Goal: Information Seeking & Learning: Learn about a topic

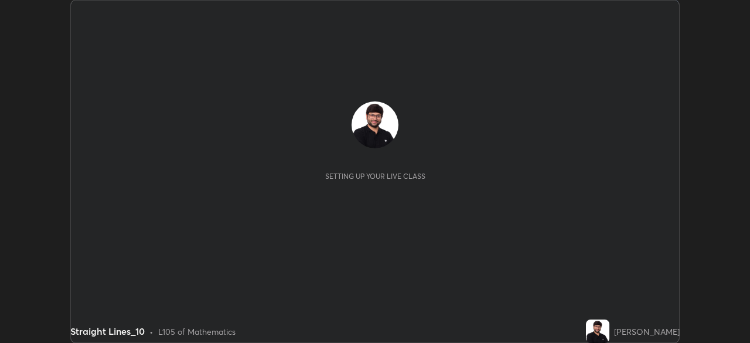
scroll to position [343, 749]
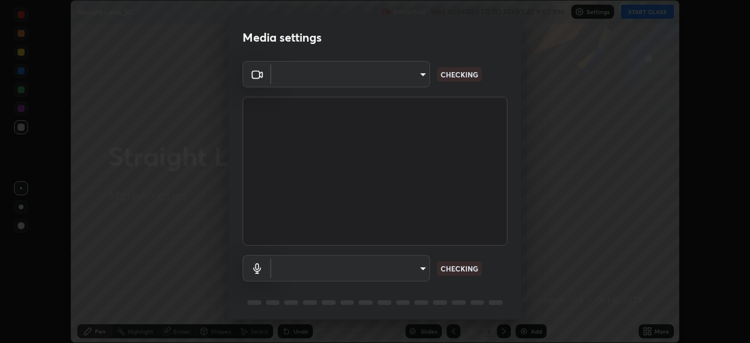
type input "8c30831ad924058e7de0e335b630c9662e0f7024c464ed9037451631dffaf0b8"
type input "82c5da4d4c255c3e1b8eaeaf77e00f01f3d862b07e15ebfcc4f3efade7ff2ade"
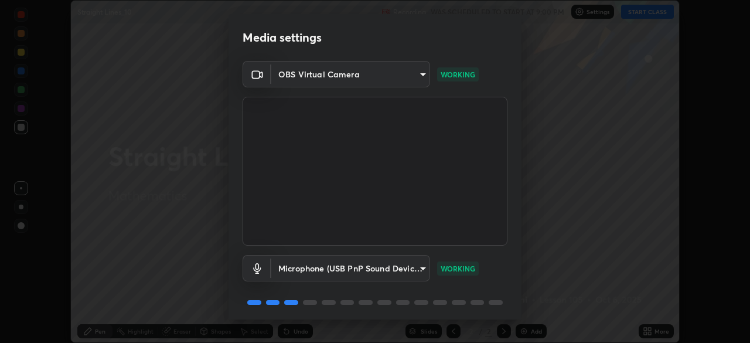
scroll to position [42, 0]
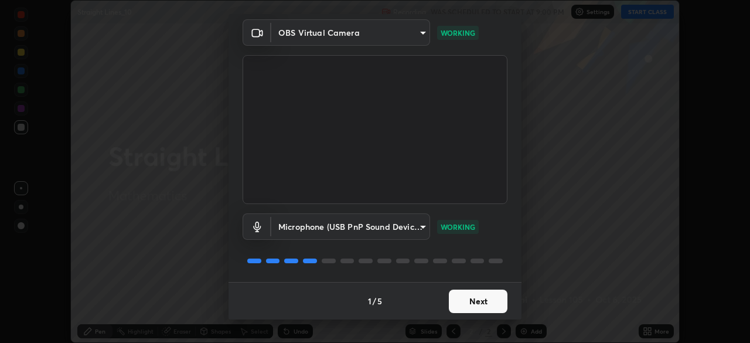
click at [486, 303] on button "Next" at bounding box center [478, 300] width 59 height 23
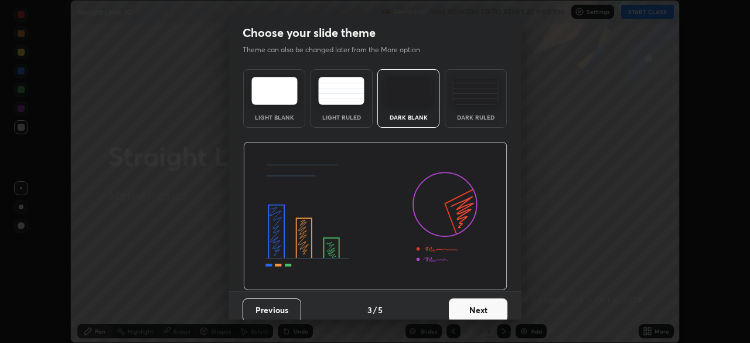
click at [490, 298] on button "Next" at bounding box center [478, 309] width 59 height 23
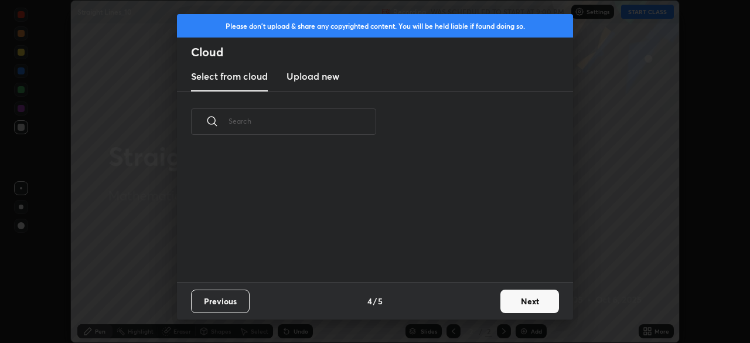
click at [539, 303] on button "Next" at bounding box center [529, 300] width 59 height 23
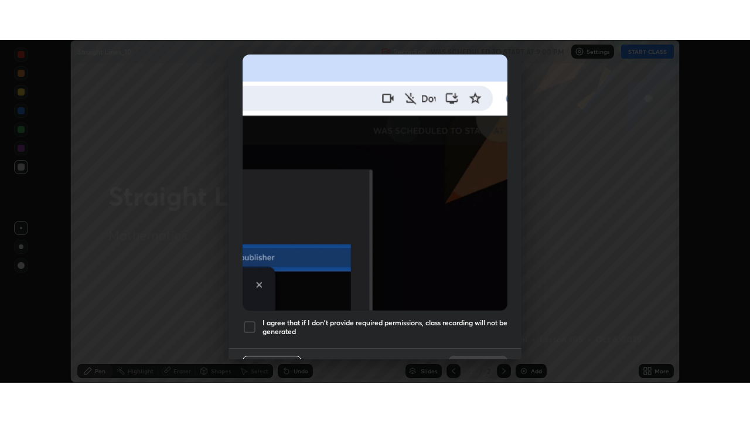
scroll to position [280, 0]
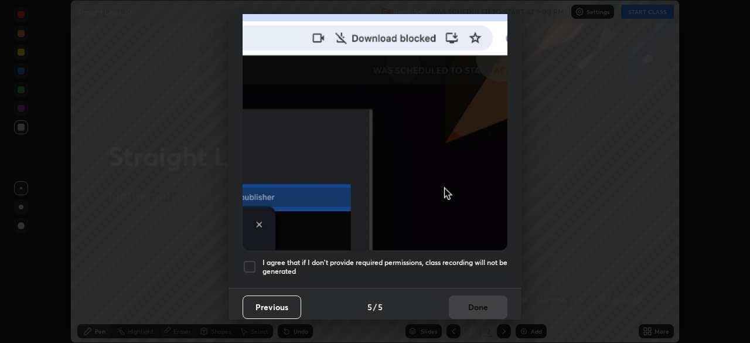
click at [251, 259] on div at bounding box center [249, 266] width 14 height 14
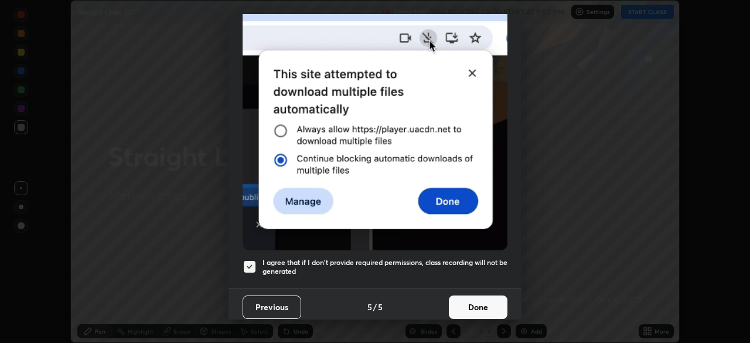
click at [487, 312] on button "Done" at bounding box center [478, 306] width 59 height 23
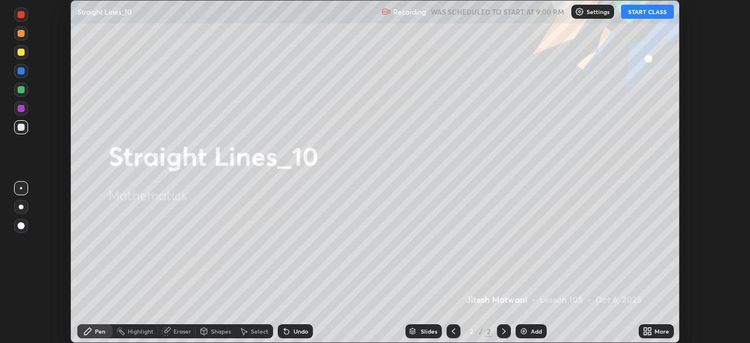
click at [659, 12] on button "START CLASS" at bounding box center [647, 12] width 53 height 14
click at [657, 330] on div "More" at bounding box center [661, 331] width 15 height 6
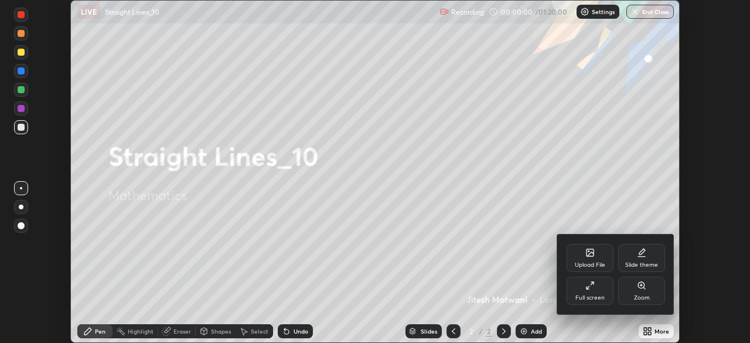
click at [590, 290] on div "Full screen" at bounding box center [589, 290] width 47 height 28
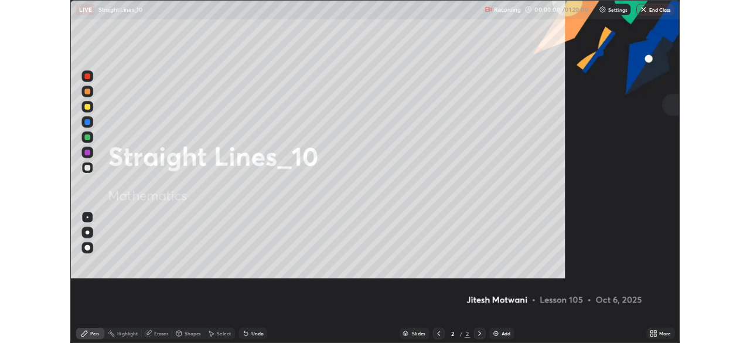
scroll to position [422, 750]
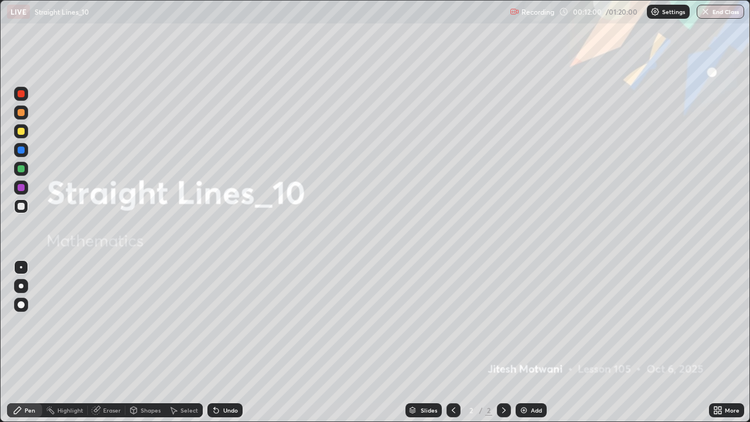
click at [542, 342] on div "Add" at bounding box center [530, 410] width 31 height 14
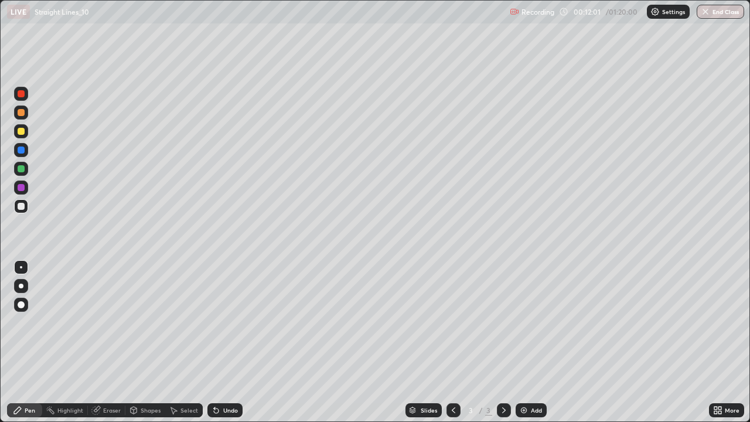
click at [25, 134] on div at bounding box center [21, 131] width 14 height 14
click at [19, 205] on div at bounding box center [21, 206] width 7 height 7
click at [236, 342] on div "Undo" at bounding box center [224, 410] width 35 height 14
click at [227, 342] on div "Undo" at bounding box center [230, 410] width 15 height 6
click at [528, 342] on div "Add" at bounding box center [530, 410] width 31 height 14
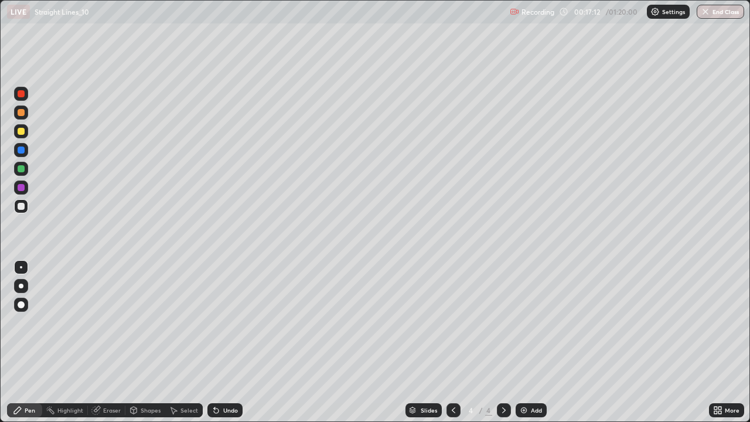
click at [20, 129] on div at bounding box center [21, 131] width 7 height 7
click at [226, 342] on div "Undo" at bounding box center [224, 410] width 35 height 14
click at [223, 342] on div "Undo" at bounding box center [230, 410] width 15 height 6
click at [535, 342] on div "Add" at bounding box center [536, 410] width 11 height 6
click at [21, 131] on div at bounding box center [21, 131] width 7 height 7
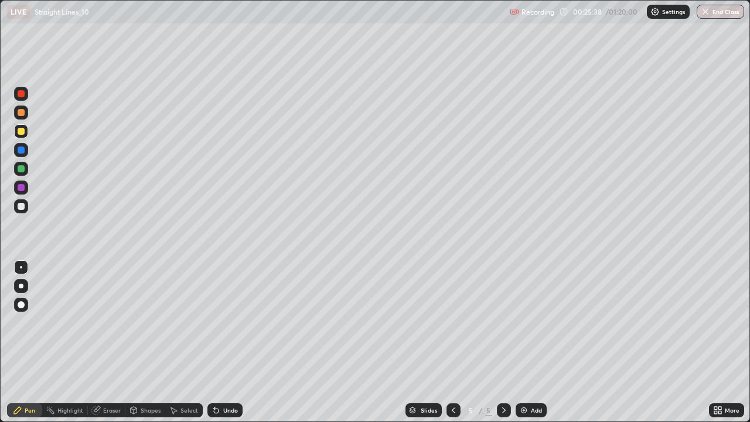
click at [23, 204] on div at bounding box center [21, 206] width 7 height 7
click at [240, 342] on div "Undo" at bounding box center [224, 410] width 35 height 14
click at [234, 342] on div "Undo" at bounding box center [224, 410] width 35 height 14
click at [226, 342] on div "Undo" at bounding box center [224, 410] width 35 height 14
click at [227, 342] on div "Undo" at bounding box center [230, 410] width 15 height 6
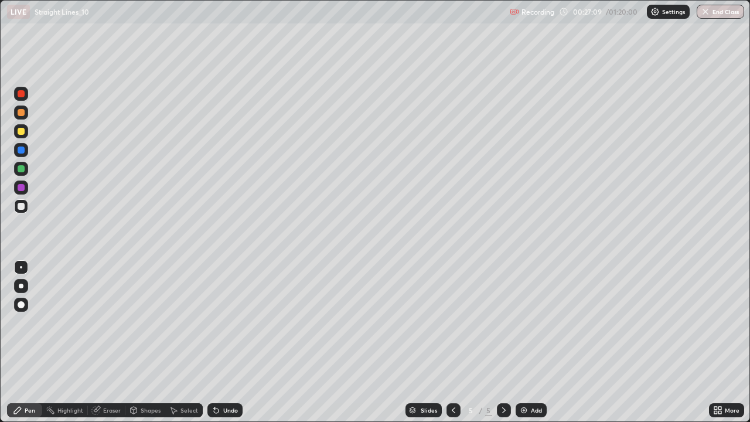
click at [224, 342] on div "Undo" at bounding box center [230, 410] width 15 height 6
click at [223, 342] on div "Undo" at bounding box center [230, 410] width 15 height 6
click at [232, 342] on div "Undo" at bounding box center [224, 410] width 35 height 14
click at [234, 342] on div "Undo" at bounding box center [224, 410] width 35 height 14
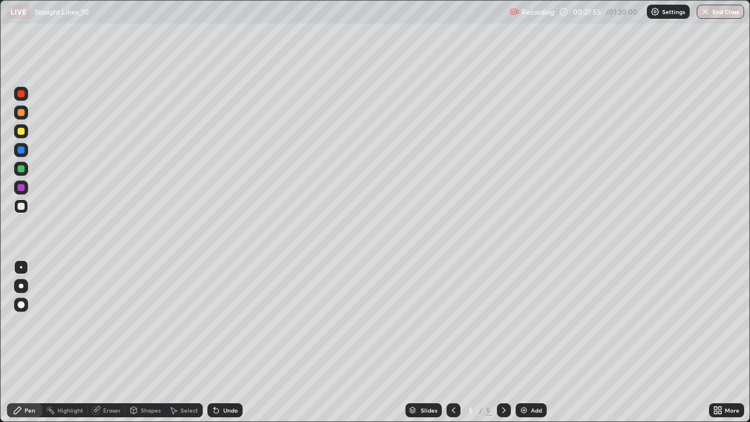
click at [233, 342] on div "Undo" at bounding box center [230, 410] width 15 height 6
click at [23, 151] on div at bounding box center [21, 149] width 7 height 7
click at [27, 201] on div at bounding box center [21, 206] width 14 height 14
click at [223, 342] on div "Undo" at bounding box center [230, 410] width 15 height 6
click at [214, 342] on icon at bounding box center [216, 410] width 5 height 5
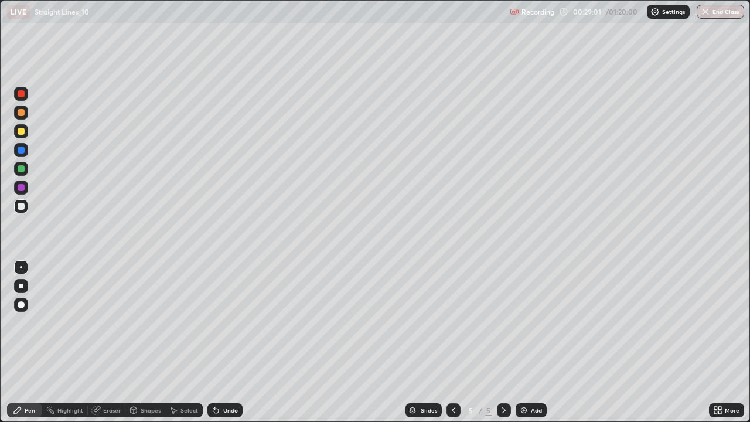
click at [223, 342] on div "Undo" at bounding box center [230, 410] width 15 height 6
click at [224, 342] on div "Undo" at bounding box center [224, 410] width 35 height 14
click at [223, 342] on div "Undo" at bounding box center [230, 410] width 15 height 6
click at [224, 342] on div "Undo" at bounding box center [224, 410] width 35 height 14
click at [230, 342] on div "Undo" at bounding box center [224, 410] width 35 height 14
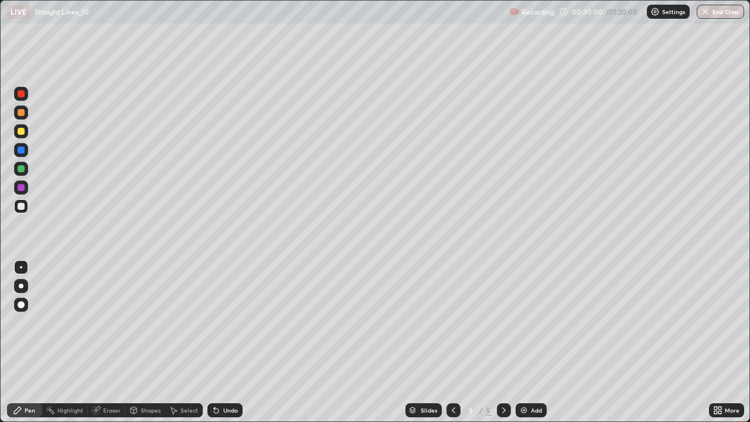
click at [20, 131] on div at bounding box center [21, 131] width 7 height 7
click at [532, 342] on div "Add" at bounding box center [536, 410] width 11 height 6
click at [18, 206] on div at bounding box center [21, 206] width 7 height 7
click at [21, 131] on div at bounding box center [21, 131] width 7 height 7
click at [22, 206] on div at bounding box center [21, 206] width 7 height 7
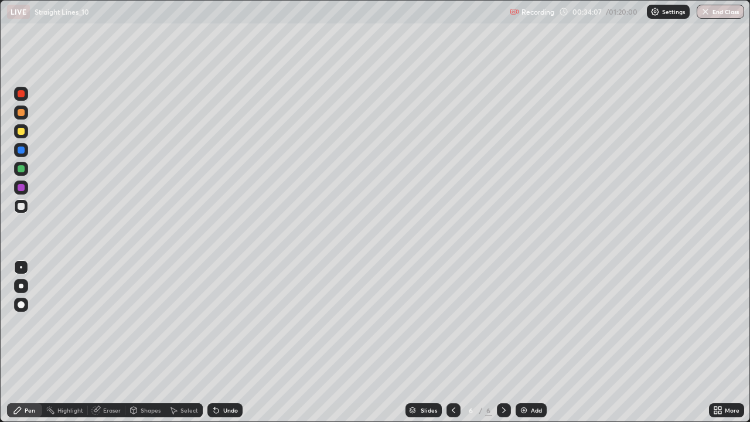
click at [537, 342] on div "Add" at bounding box center [530, 410] width 31 height 14
click at [22, 131] on div at bounding box center [21, 131] width 7 height 7
click at [228, 342] on div "Undo" at bounding box center [224, 410] width 35 height 14
click at [24, 208] on div at bounding box center [21, 206] width 7 height 7
click at [225, 342] on div "Undo" at bounding box center [230, 410] width 15 height 6
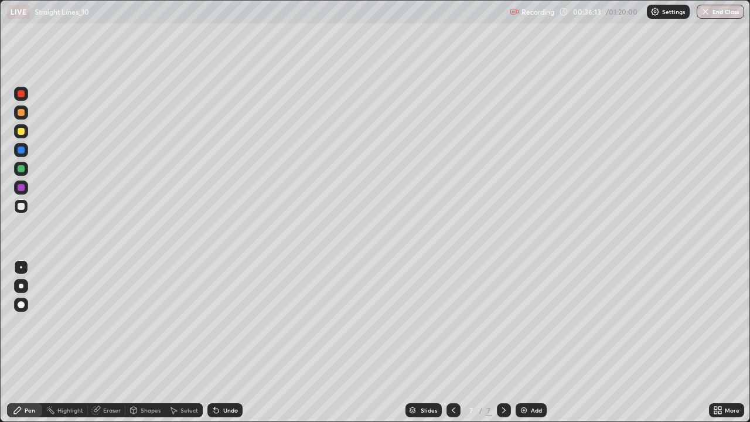
click at [22, 131] on div at bounding box center [21, 131] width 7 height 7
click at [21, 171] on div at bounding box center [21, 168] width 7 height 7
click at [230, 342] on div "Undo" at bounding box center [224, 410] width 35 height 14
click at [21, 148] on div at bounding box center [21, 149] width 7 height 7
click at [18, 111] on div at bounding box center [21, 112] width 7 height 7
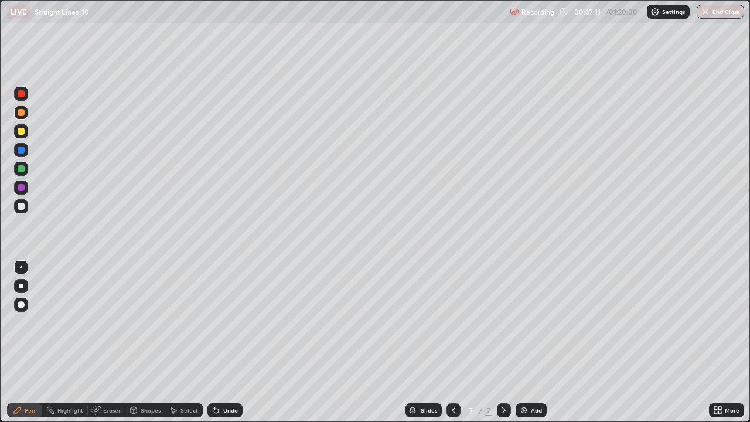
click at [20, 205] on div at bounding box center [21, 206] width 7 height 7
click at [20, 163] on div at bounding box center [21, 169] width 14 height 14
click at [227, 342] on div "Undo" at bounding box center [224, 410] width 35 height 14
click at [225, 342] on div "Undo" at bounding box center [224, 410] width 35 height 14
click at [20, 188] on div at bounding box center [21, 187] width 7 height 7
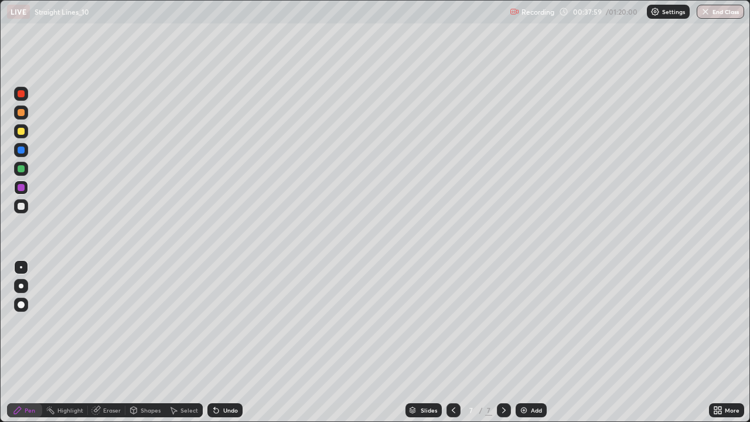
click at [19, 147] on div at bounding box center [21, 149] width 7 height 7
click at [22, 167] on div at bounding box center [21, 168] width 7 height 7
click at [23, 206] on div at bounding box center [21, 206] width 7 height 7
click at [19, 113] on div at bounding box center [21, 112] width 7 height 7
click at [18, 169] on div at bounding box center [21, 168] width 7 height 7
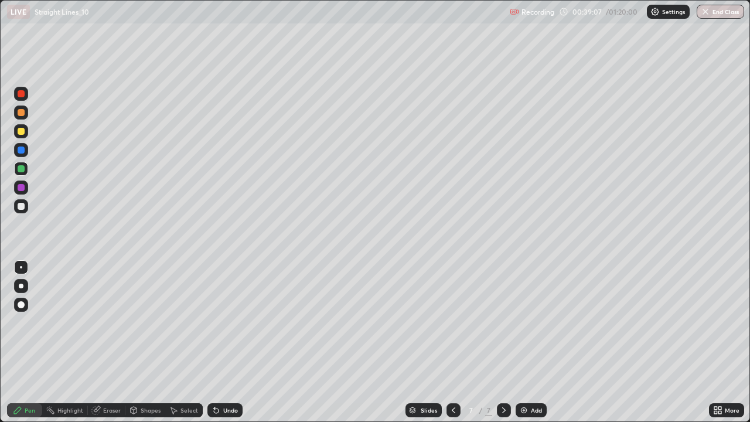
click at [22, 148] on div at bounding box center [21, 149] width 7 height 7
click at [19, 208] on div at bounding box center [21, 206] width 7 height 7
click at [22, 148] on div at bounding box center [21, 149] width 7 height 7
click at [20, 113] on div at bounding box center [21, 112] width 7 height 7
click at [22, 93] on div at bounding box center [21, 93] width 7 height 7
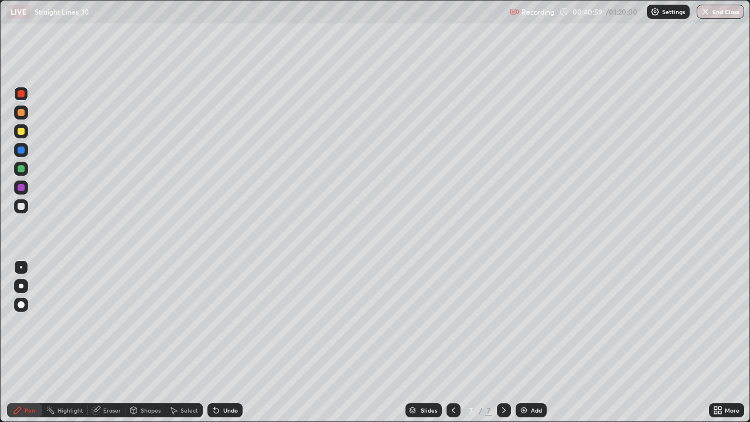
click at [22, 114] on div at bounding box center [21, 112] width 7 height 7
click at [23, 148] on div at bounding box center [21, 149] width 7 height 7
click at [20, 168] on div at bounding box center [21, 168] width 7 height 7
click at [24, 187] on div at bounding box center [21, 187] width 7 height 7
click at [22, 206] on div at bounding box center [21, 206] width 7 height 7
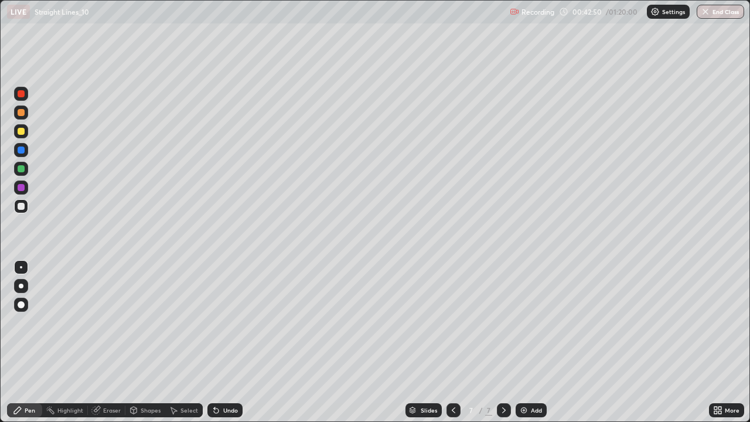
click at [522, 342] on img at bounding box center [523, 409] width 9 height 9
click at [446, 342] on div at bounding box center [453, 410] width 14 height 14
click at [501, 342] on icon at bounding box center [503, 409] width 9 height 9
click at [458, 342] on div at bounding box center [453, 410] width 14 height 14
click at [502, 342] on icon at bounding box center [503, 409] width 9 height 9
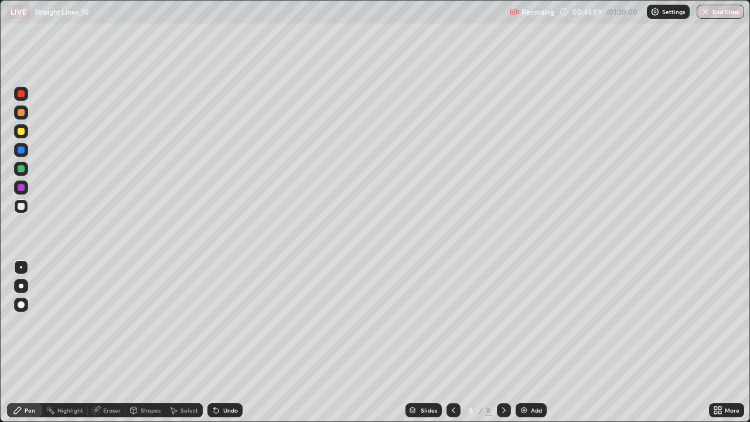
click at [536, 342] on div "Add" at bounding box center [530, 410] width 31 height 14
click at [20, 134] on div at bounding box center [21, 131] width 7 height 7
click at [231, 342] on div "Undo" at bounding box center [224, 410] width 35 height 14
click at [232, 342] on div "Undo" at bounding box center [224, 410] width 35 height 14
click at [19, 211] on div at bounding box center [21, 206] width 14 height 14
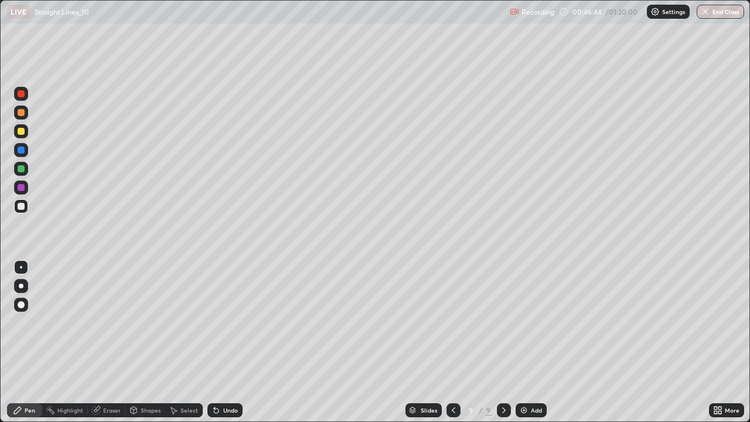
click at [20, 132] on div at bounding box center [21, 131] width 7 height 7
click at [21, 207] on div at bounding box center [21, 206] width 7 height 7
click at [20, 170] on div at bounding box center [21, 168] width 7 height 7
click at [23, 149] on div at bounding box center [21, 149] width 7 height 7
click at [21, 94] on div at bounding box center [21, 93] width 7 height 7
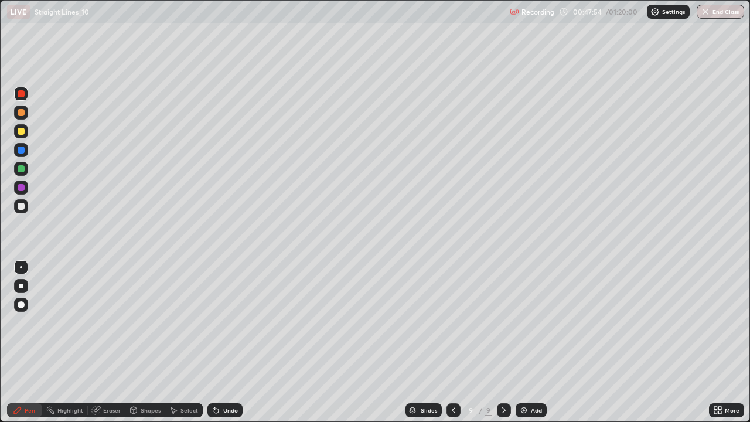
click at [15, 153] on div at bounding box center [21, 150] width 14 height 14
click at [20, 131] on div at bounding box center [21, 131] width 7 height 7
click at [19, 110] on div at bounding box center [21, 112] width 7 height 7
click at [18, 207] on div at bounding box center [21, 206] width 7 height 7
click at [232, 342] on div "Undo" at bounding box center [230, 410] width 15 height 6
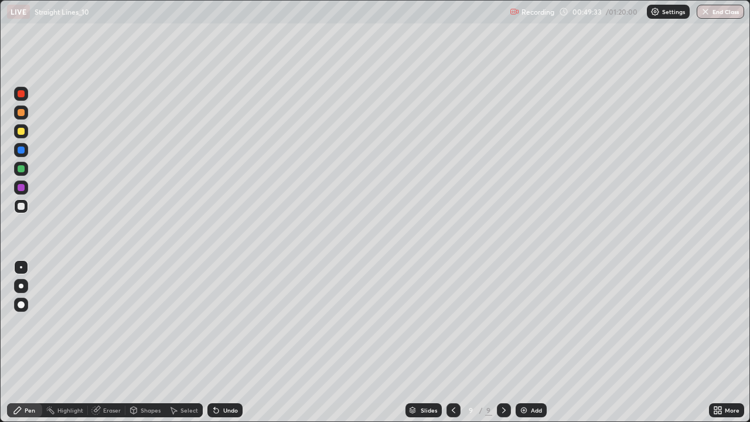
click at [218, 342] on icon at bounding box center [215, 409] width 9 height 9
click at [19, 167] on div at bounding box center [21, 168] width 7 height 7
click at [20, 129] on div at bounding box center [21, 131] width 7 height 7
click at [19, 182] on div at bounding box center [21, 187] width 14 height 14
click at [20, 203] on div at bounding box center [21, 206] width 7 height 7
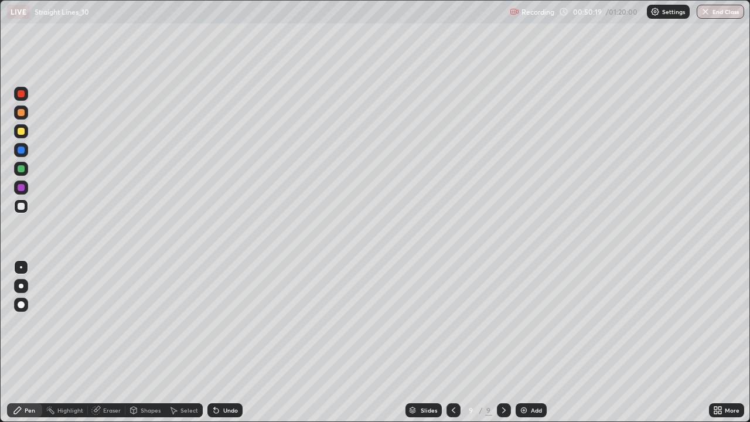
click at [234, 342] on div "Undo" at bounding box center [224, 410] width 35 height 14
click at [535, 342] on div "Add" at bounding box center [536, 410] width 11 height 6
click at [22, 201] on div at bounding box center [21, 206] width 14 height 14
click at [19, 132] on div at bounding box center [21, 131] width 7 height 7
click at [448, 342] on div at bounding box center [453, 409] width 14 height 23
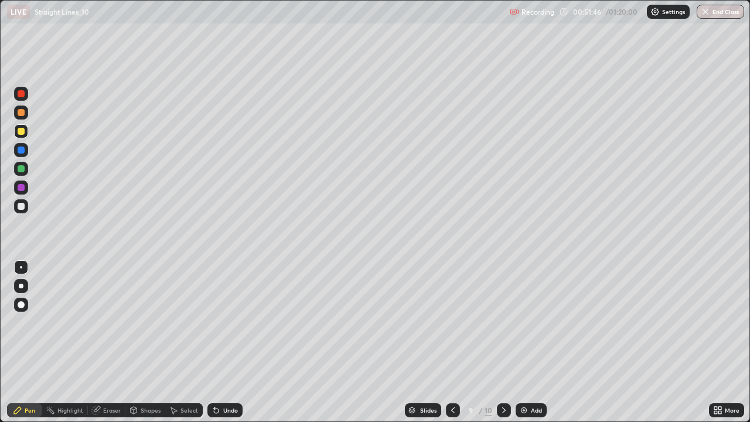
click at [502, 342] on icon at bounding box center [504, 410] width 4 height 6
click at [24, 204] on div at bounding box center [21, 206] width 7 height 7
click at [20, 205] on div at bounding box center [21, 206] width 7 height 7
click at [221, 342] on div "Undo" at bounding box center [224, 410] width 35 height 14
click at [227, 342] on div "Undo" at bounding box center [224, 410] width 35 height 14
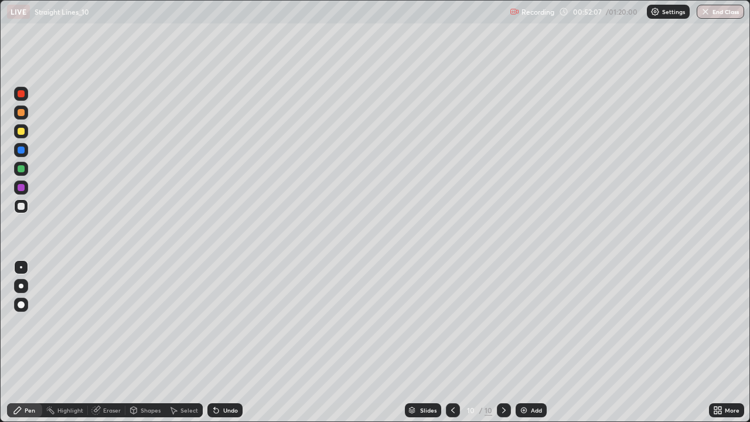
click at [22, 132] on div at bounding box center [21, 131] width 7 height 7
click at [451, 342] on icon at bounding box center [452, 409] width 9 height 9
click at [18, 152] on div at bounding box center [21, 149] width 7 height 7
click at [497, 342] on div at bounding box center [504, 409] width 14 height 23
click at [22, 207] on div at bounding box center [21, 206] width 7 height 7
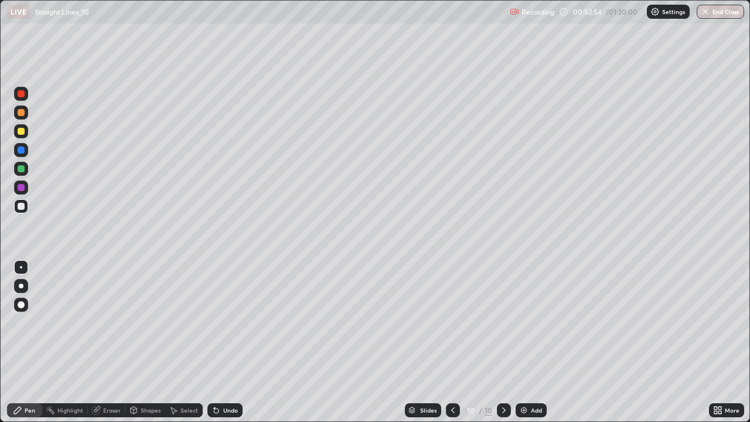
click at [227, 342] on div "Undo" at bounding box center [230, 410] width 15 height 6
click at [228, 342] on div "Undo" at bounding box center [230, 410] width 15 height 6
click at [231, 342] on div "Undo" at bounding box center [230, 410] width 15 height 6
click at [459, 342] on div at bounding box center [453, 410] width 14 height 14
click at [502, 342] on icon at bounding box center [503, 409] width 9 height 9
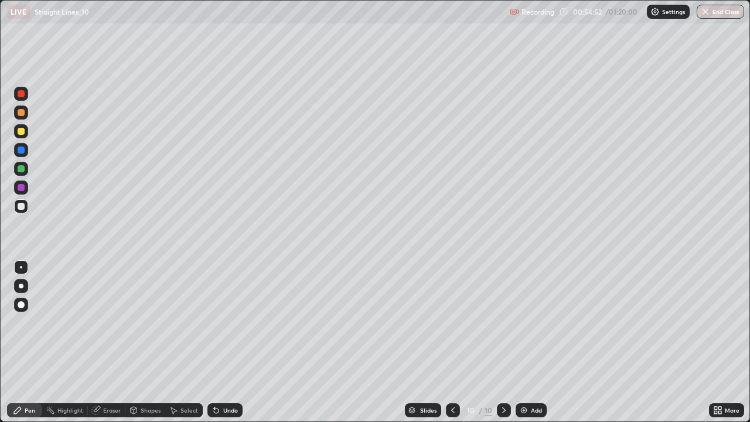
click at [451, 342] on icon at bounding box center [452, 409] width 9 height 9
click at [502, 342] on icon at bounding box center [503, 409] width 9 height 9
click at [451, 342] on icon at bounding box center [452, 409] width 9 height 9
click at [507, 342] on icon at bounding box center [503, 409] width 9 height 9
click at [539, 342] on div "Add" at bounding box center [536, 410] width 11 height 6
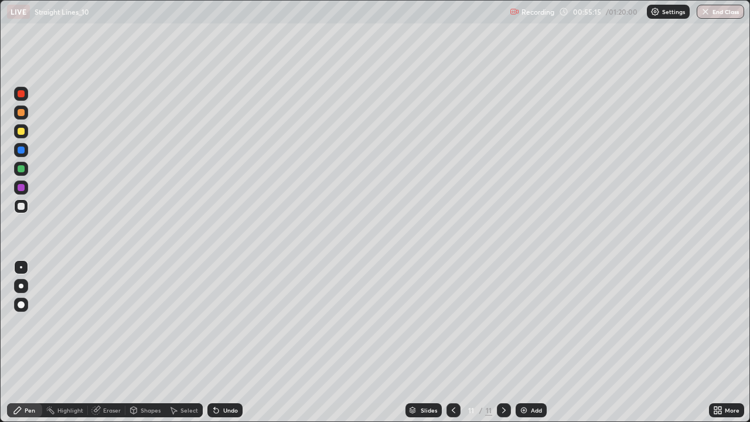
click at [21, 132] on div at bounding box center [21, 131] width 7 height 7
click at [232, 342] on div "Undo" at bounding box center [230, 410] width 15 height 6
click at [235, 342] on div "Undo" at bounding box center [224, 410] width 35 height 14
click at [23, 134] on div at bounding box center [21, 131] width 7 height 7
click at [21, 206] on div at bounding box center [21, 206] width 7 height 7
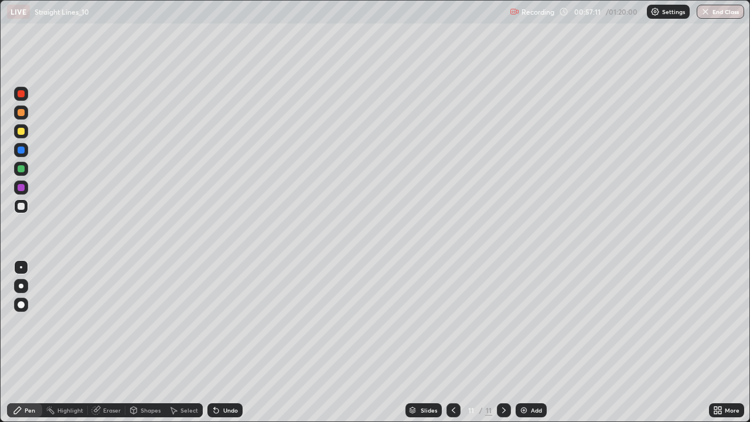
click at [100, 342] on div "Eraser" at bounding box center [106, 410] width 37 height 14
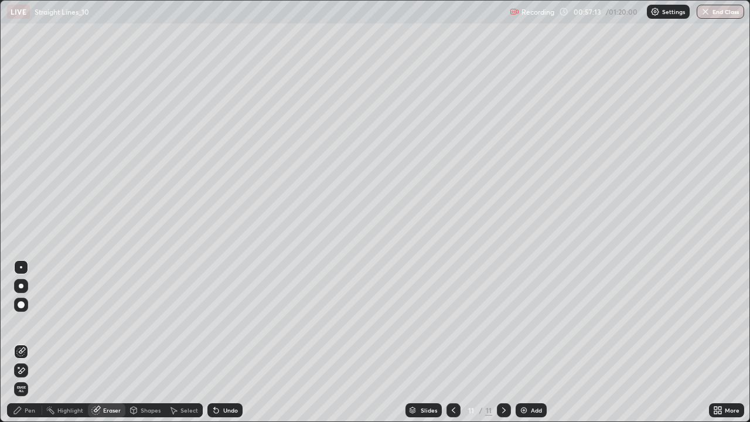
click at [30, 342] on div "Pen" at bounding box center [30, 410] width 11 height 6
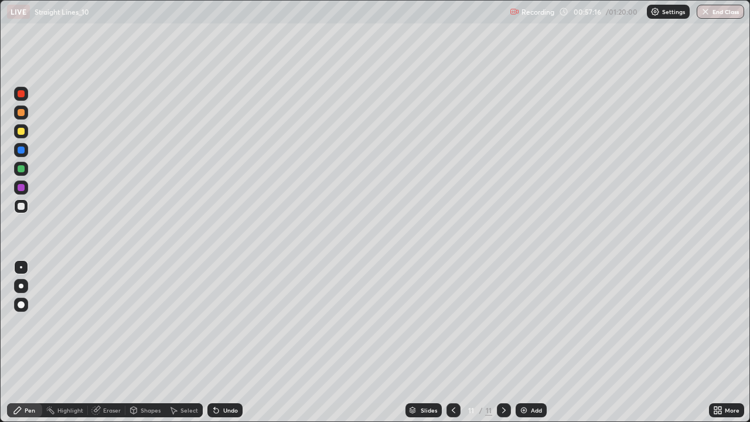
click at [220, 342] on div "Undo" at bounding box center [224, 410] width 35 height 14
click at [20, 134] on div at bounding box center [21, 131] width 7 height 7
click at [22, 167] on div at bounding box center [21, 168] width 7 height 7
click at [22, 131] on div at bounding box center [21, 131] width 7 height 7
click at [19, 204] on div at bounding box center [21, 206] width 7 height 7
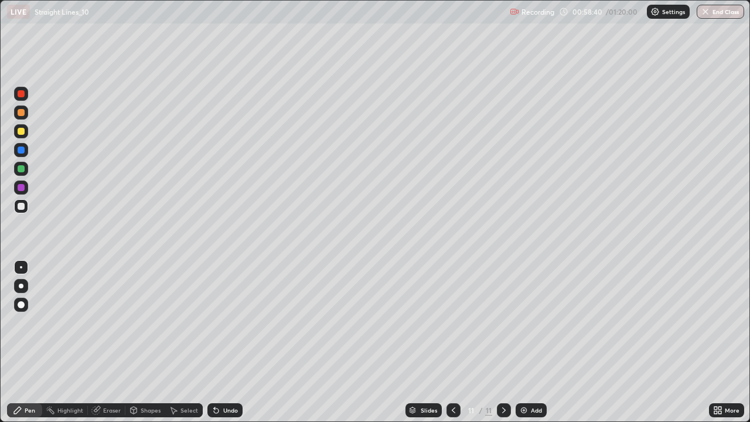
click at [19, 166] on div at bounding box center [21, 168] width 7 height 7
click at [21, 187] on div at bounding box center [21, 187] width 7 height 7
click at [19, 207] on div at bounding box center [21, 206] width 7 height 7
click at [21, 149] on div at bounding box center [21, 149] width 7 height 7
click at [22, 207] on div at bounding box center [21, 206] width 7 height 7
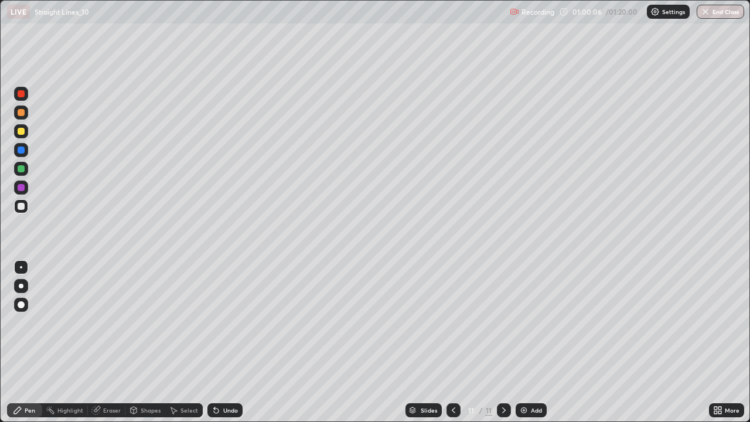
click at [21, 132] on div at bounding box center [21, 131] width 7 height 7
click at [21, 113] on div at bounding box center [21, 112] width 7 height 7
click at [20, 211] on div at bounding box center [21, 206] width 14 height 14
click at [222, 342] on div "Undo" at bounding box center [224, 410] width 35 height 14
click at [218, 342] on icon at bounding box center [215, 409] width 9 height 9
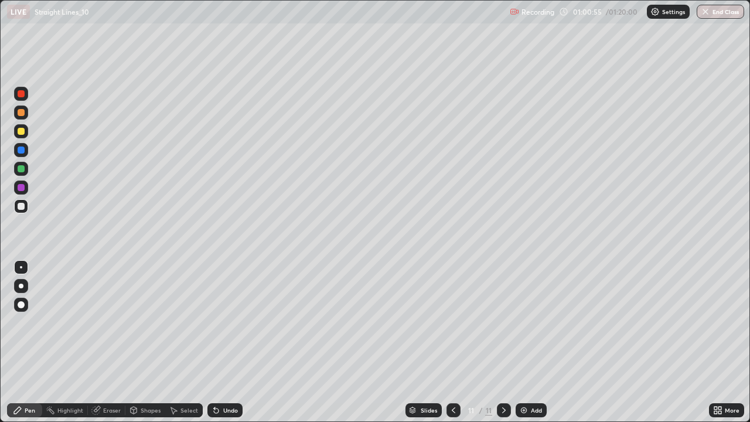
click at [214, 342] on icon at bounding box center [216, 410] width 5 height 5
click at [231, 342] on div "Undo" at bounding box center [224, 410] width 35 height 14
click at [24, 170] on div at bounding box center [21, 168] width 7 height 7
click at [20, 150] on div at bounding box center [21, 149] width 7 height 7
click at [20, 167] on div at bounding box center [21, 168] width 7 height 7
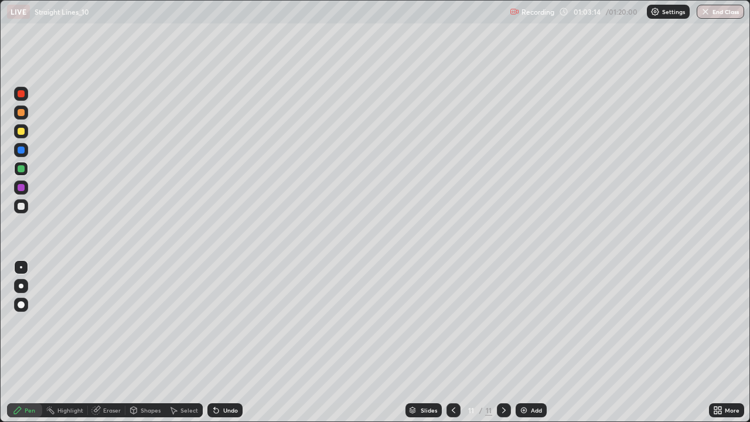
click at [20, 111] on div at bounding box center [21, 112] width 7 height 7
click at [22, 205] on div at bounding box center [21, 206] width 7 height 7
click at [21, 129] on div at bounding box center [21, 131] width 7 height 7
click at [22, 112] on div at bounding box center [21, 112] width 7 height 7
click at [19, 149] on div at bounding box center [21, 149] width 7 height 7
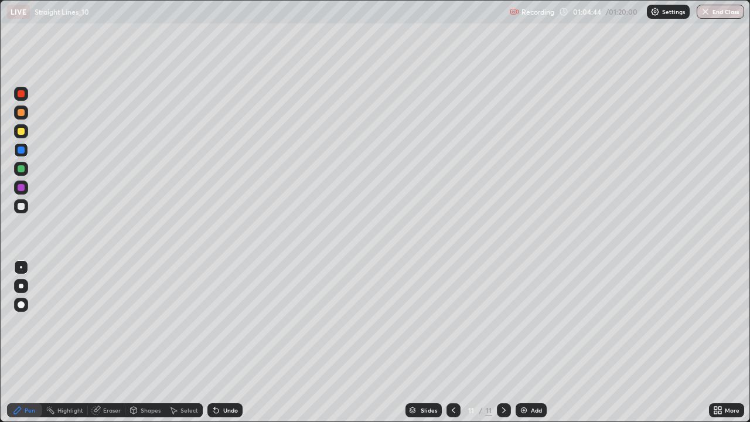
click at [23, 208] on div at bounding box center [21, 206] width 7 height 7
click at [225, 342] on div "Undo" at bounding box center [224, 410] width 35 height 14
click at [230, 342] on div "Undo" at bounding box center [230, 410] width 15 height 6
click at [22, 192] on div at bounding box center [21, 187] width 14 height 14
click at [19, 131] on div at bounding box center [21, 131] width 7 height 7
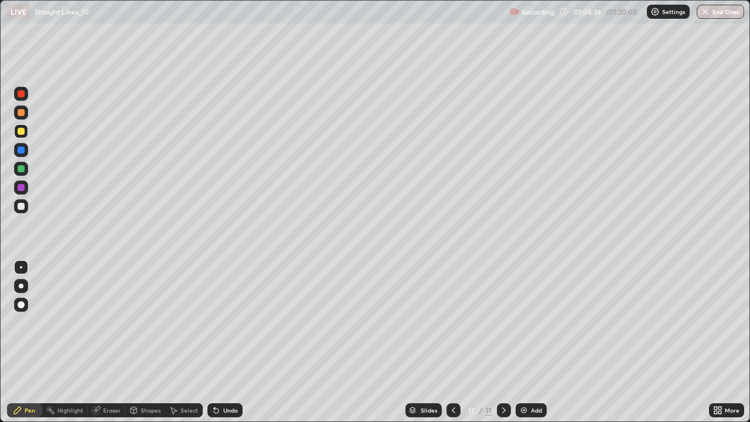
click at [237, 342] on div "Undo" at bounding box center [224, 410] width 35 height 14
click at [540, 342] on div "Add" at bounding box center [536, 410] width 11 height 6
click at [22, 131] on div at bounding box center [21, 131] width 7 height 7
click at [231, 342] on div "Undo" at bounding box center [230, 410] width 15 height 6
click at [225, 342] on div "Undo" at bounding box center [230, 410] width 15 height 6
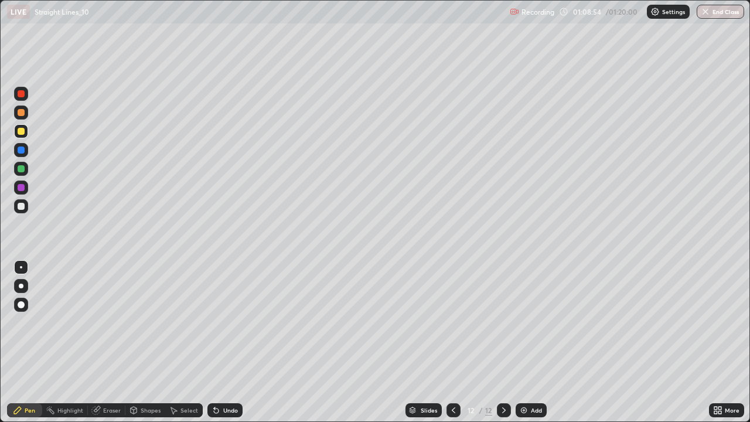
click at [226, 342] on div "Undo" at bounding box center [230, 410] width 15 height 6
click at [23, 204] on div at bounding box center [21, 206] width 7 height 7
click at [22, 168] on div at bounding box center [21, 168] width 7 height 7
click at [21, 150] on div at bounding box center [21, 149] width 7 height 7
click at [230, 342] on div "Undo" at bounding box center [230, 410] width 15 height 6
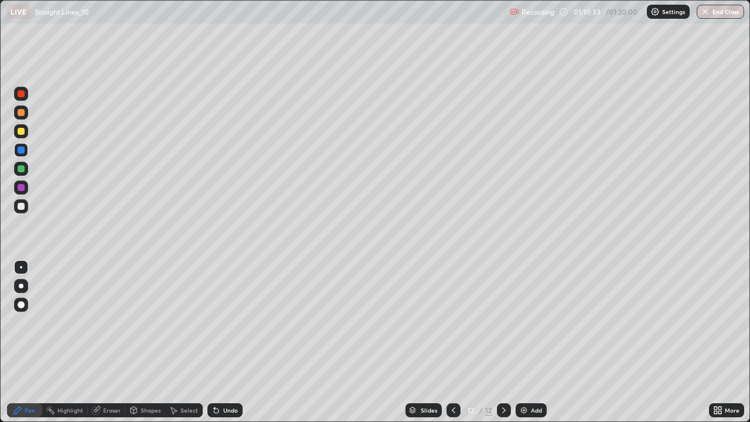
click at [231, 342] on div "Undo" at bounding box center [224, 410] width 35 height 14
click at [15, 132] on div at bounding box center [21, 131] width 14 height 14
click at [20, 167] on div at bounding box center [21, 168] width 7 height 7
click at [18, 187] on div at bounding box center [21, 187] width 7 height 7
click at [23, 169] on div at bounding box center [21, 168] width 7 height 7
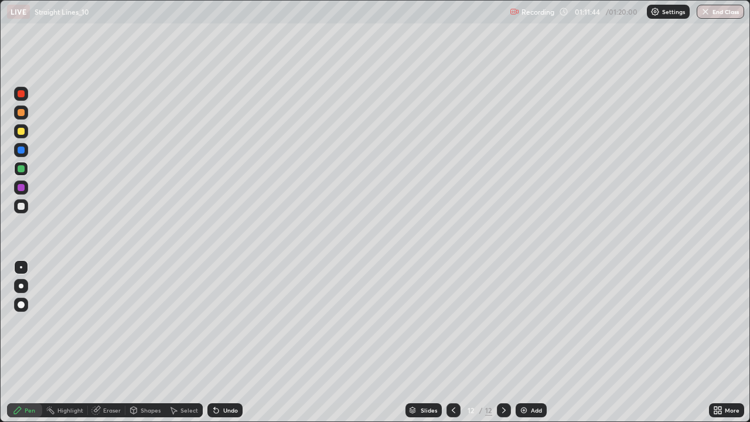
click at [23, 148] on div at bounding box center [21, 149] width 7 height 7
click at [20, 94] on div at bounding box center [21, 93] width 7 height 7
click at [19, 149] on div at bounding box center [21, 149] width 7 height 7
click at [18, 110] on div at bounding box center [21, 112] width 7 height 7
click at [220, 342] on div "Undo" at bounding box center [224, 410] width 35 height 14
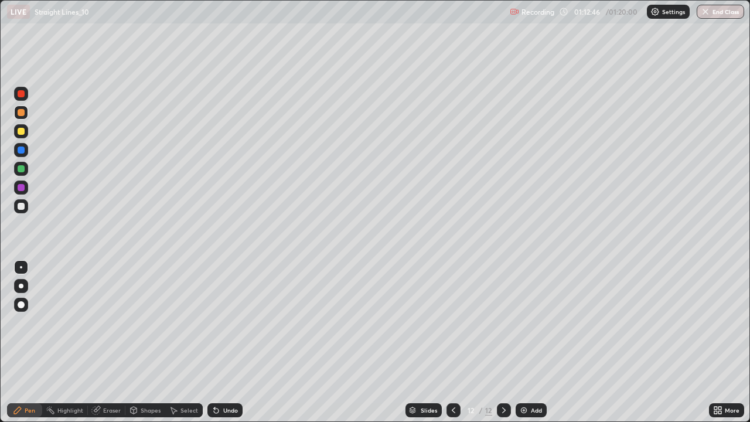
click at [23, 182] on div at bounding box center [21, 187] width 14 height 14
click at [16, 149] on div at bounding box center [21, 150] width 14 height 14
click at [22, 134] on div at bounding box center [21, 131] width 7 height 7
click at [18, 132] on div at bounding box center [21, 131] width 7 height 7
click at [536, 342] on div "Add" at bounding box center [536, 410] width 11 height 6
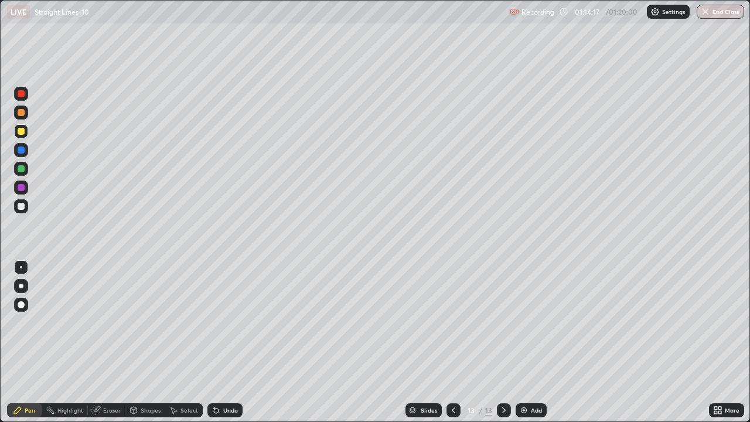
click at [24, 131] on div at bounding box center [21, 131] width 7 height 7
click at [223, 342] on div "Undo" at bounding box center [223, 409] width 40 height 23
click at [22, 205] on div at bounding box center [21, 206] width 7 height 7
click at [22, 206] on div at bounding box center [21, 206] width 7 height 7
click at [19, 206] on div at bounding box center [21, 206] width 7 height 7
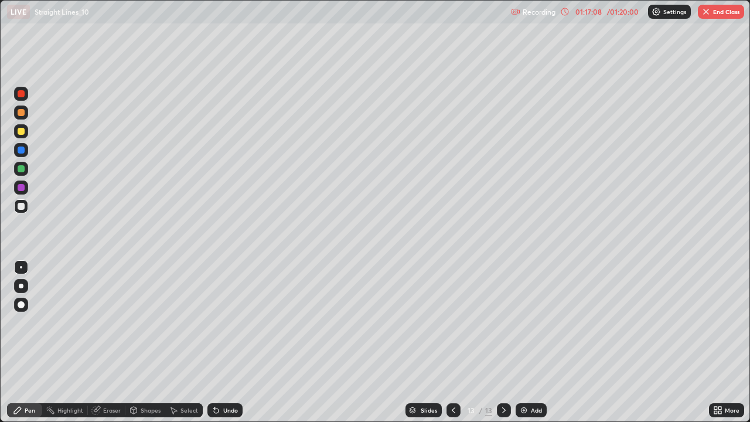
click at [21, 169] on div at bounding box center [21, 168] width 7 height 7
click at [20, 206] on div at bounding box center [21, 206] width 7 height 7
click at [21, 171] on div at bounding box center [21, 168] width 7 height 7
click at [20, 148] on div at bounding box center [21, 149] width 7 height 7
click at [21, 207] on div at bounding box center [21, 206] width 7 height 7
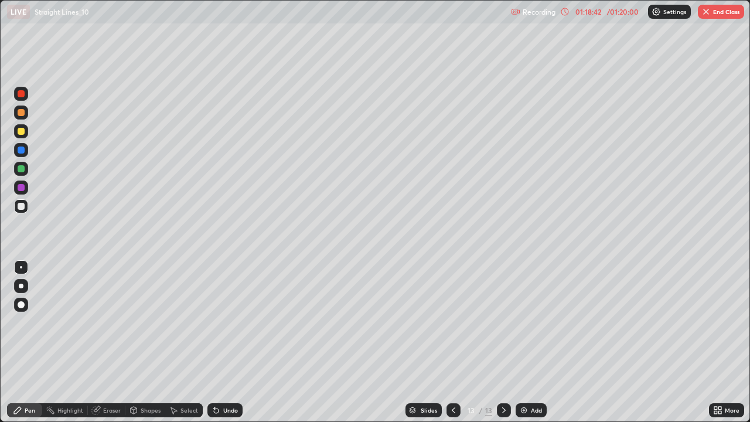
click at [23, 111] on div at bounding box center [21, 112] width 7 height 7
click at [21, 170] on div at bounding box center [21, 168] width 7 height 7
click at [227, 342] on div "Undo" at bounding box center [230, 410] width 15 height 6
click at [223, 342] on div "Undo" at bounding box center [224, 410] width 35 height 14
click at [220, 342] on div "Undo" at bounding box center [224, 410] width 35 height 14
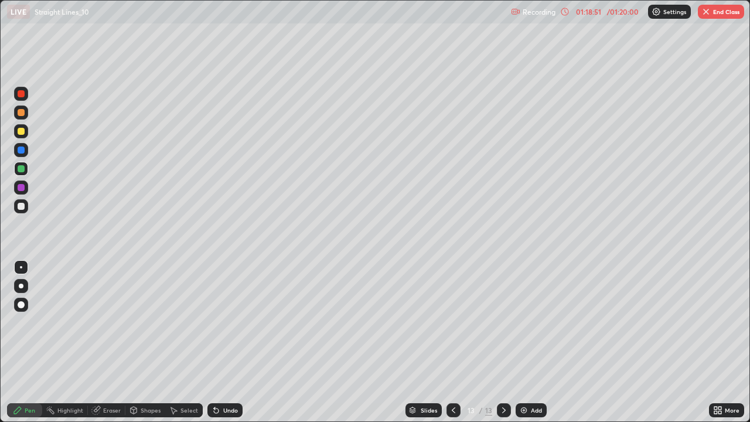
click at [20, 129] on div at bounding box center [21, 131] width 7 height 7
click at [223, 342] on div "Undo" at bounding box center [230, 410] width 15 height 6
click at [231, 342] on div "Undo" at bounding box center [224, 410] width 35 height 14
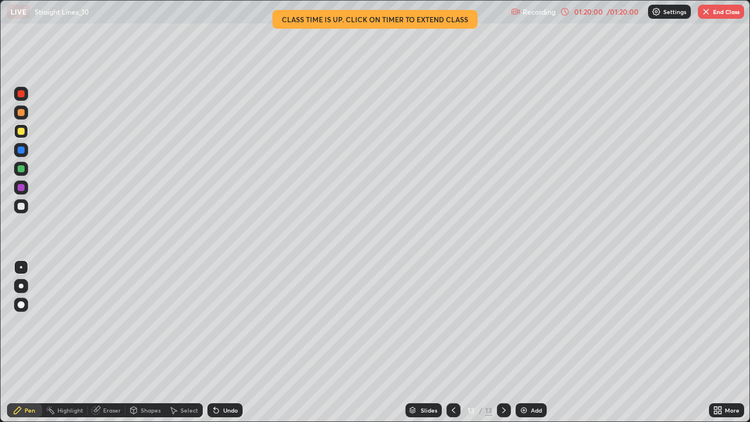
click at [728, 342] on div "More" at bounding box center [731, 410] width 15 height 6
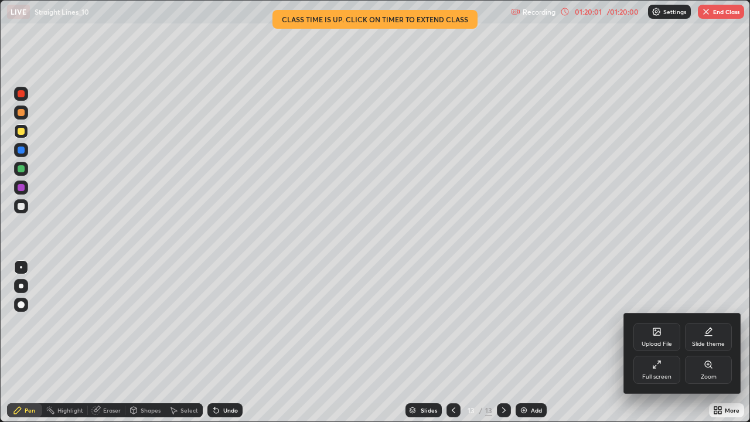
click at [716, 342] on div "Zoom" at bounding box center [708, 369] width 47 height 28
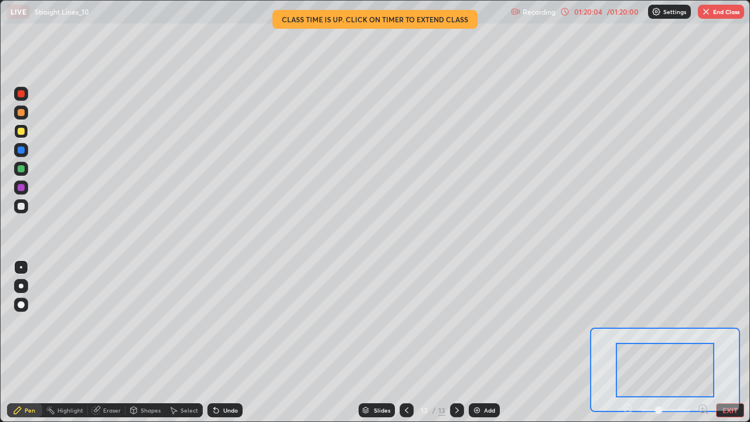
click at [722, 8] on button "End Class" at bounding box center [720, 12] width 46 height 14
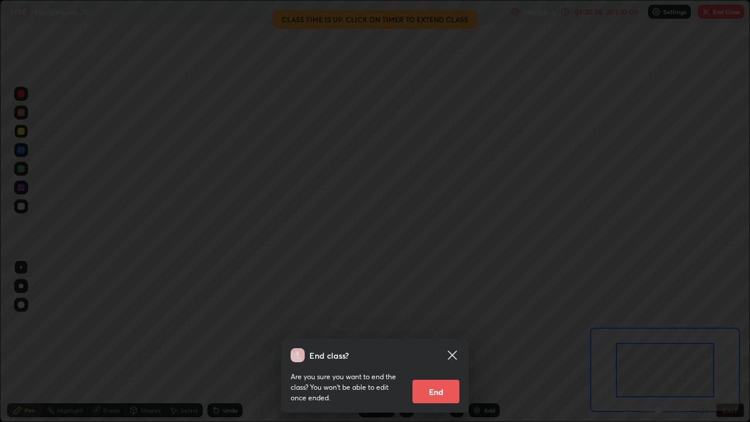
click at [446, 342] on button "End" at bounding box center [435, 390] width 47 height 23
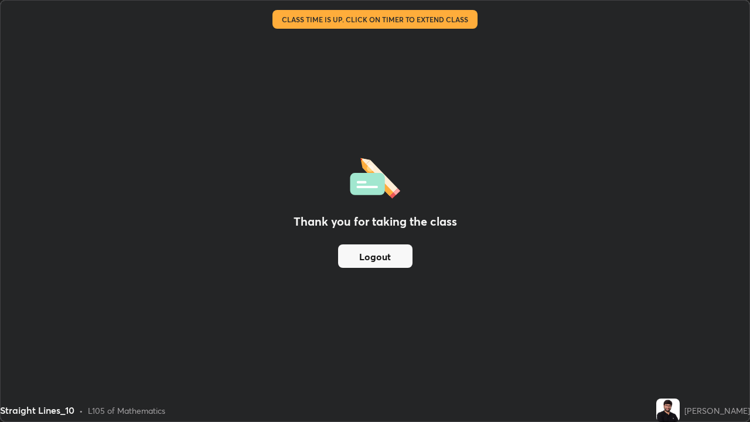
click at [749, 342] on div "[PERSON_NAME]" at bounding box center [717, 410] width 66 height 12
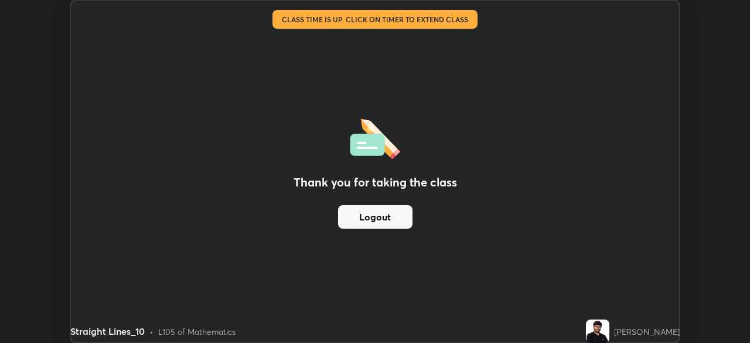
scroll to position [58215, 57808]
